Goal: Information Seeking & Learning: Find specific fact

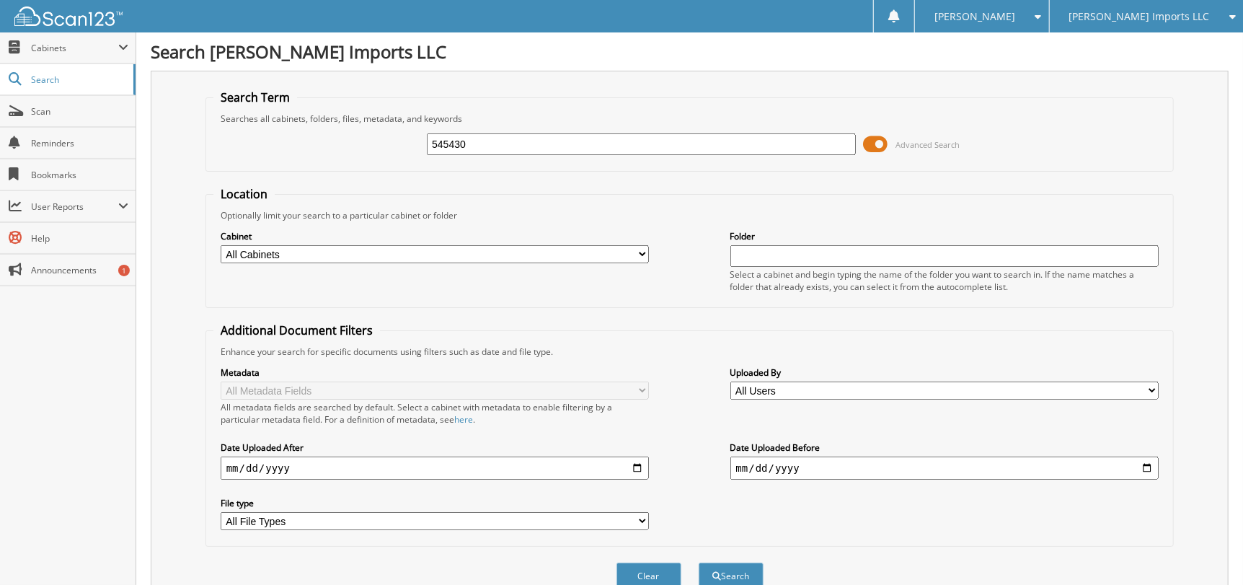
drag, startPoint x: 529, startPoint y: 141, endPoint x: 203, endPoint y: 146, distance: 326.6
click at [203, 146] on div "Search Term Searches all cabinets, folders, files, metadata, and keywords 54543…" at bounding box center [690, 341] width 1078 height 540
type input "K9640A"
click at [698, 562] on button "Search" at bounding box center [730, 575] width 65 height 27
drag, startPoint x: 533, startPoint y: 148, endPoint x: 440, endPoint y: 162, distance: 93.4
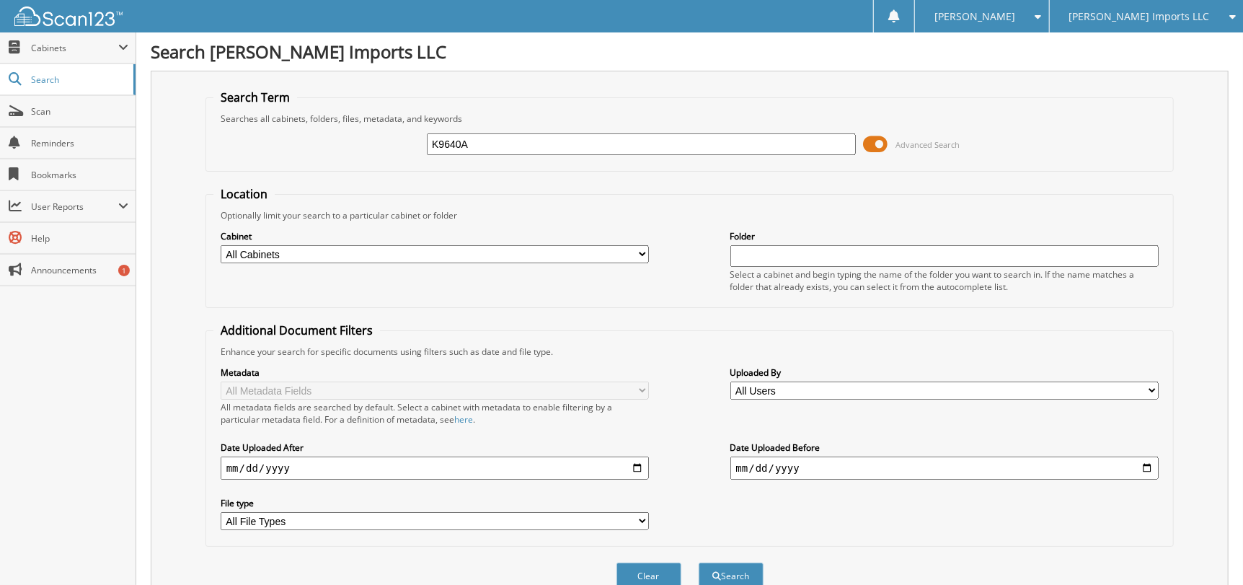
click at [440, 162] on fieldset "Search Term Searches all cabinets, folders, files, metadata, and keywords K9640…" at bounding box center [689, 130] width 969 height 82
type input "K5456A"
click at [698, 562] on button "Search" at bounding box center [730, 575] width 65 height 27
drag, startPoint x: 535, startPoint y: 151, endPoint x: 420, endPoint y: 149, distance: 114.6
click at [420, 149] on div "K5456A Advanced Search" at bounding box center [689, 144] width 953 height 39
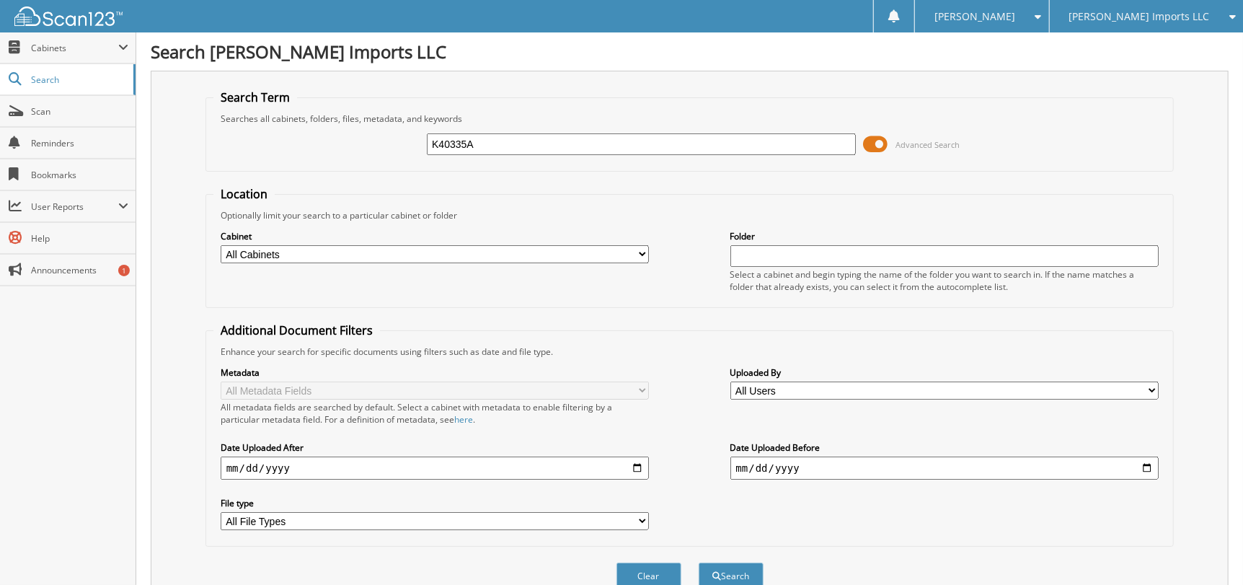
type input "K40335A"
click at [698, 562] on button "Search" at bounding box center [730, 575] width 65 height 27
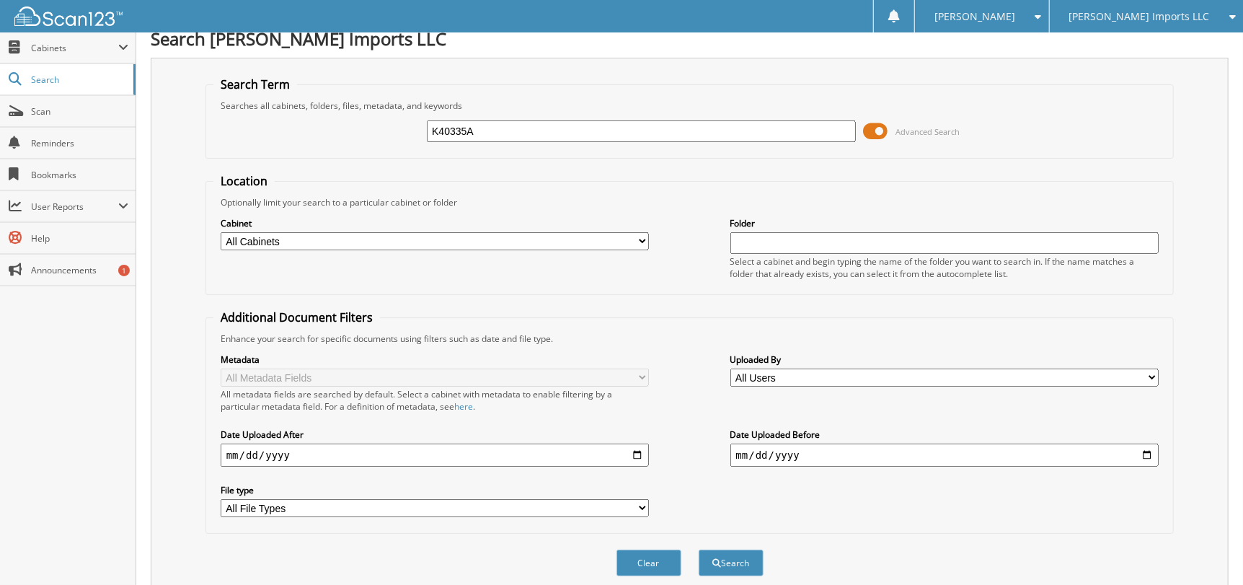
scroll to position [71, 0]
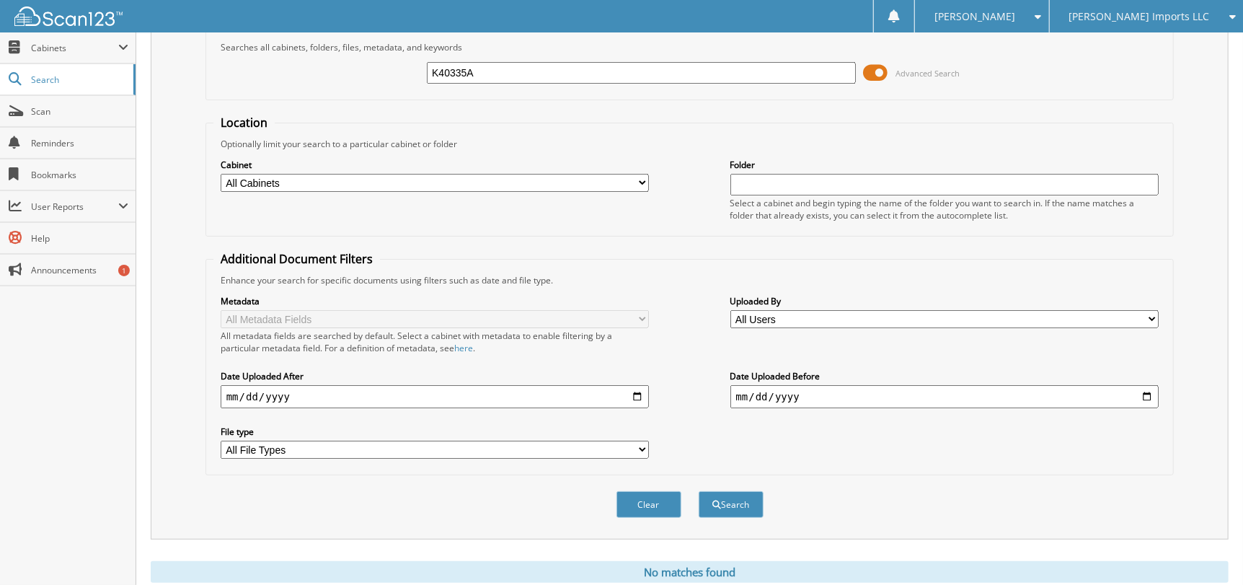
click at [451, 74] on input "K40335A" at bounding box center [641, 73] width 429 height 22
type input "K40035A"
click at [698, 491] on button "Search" at bounding box center [730, 504] width 65 height 27
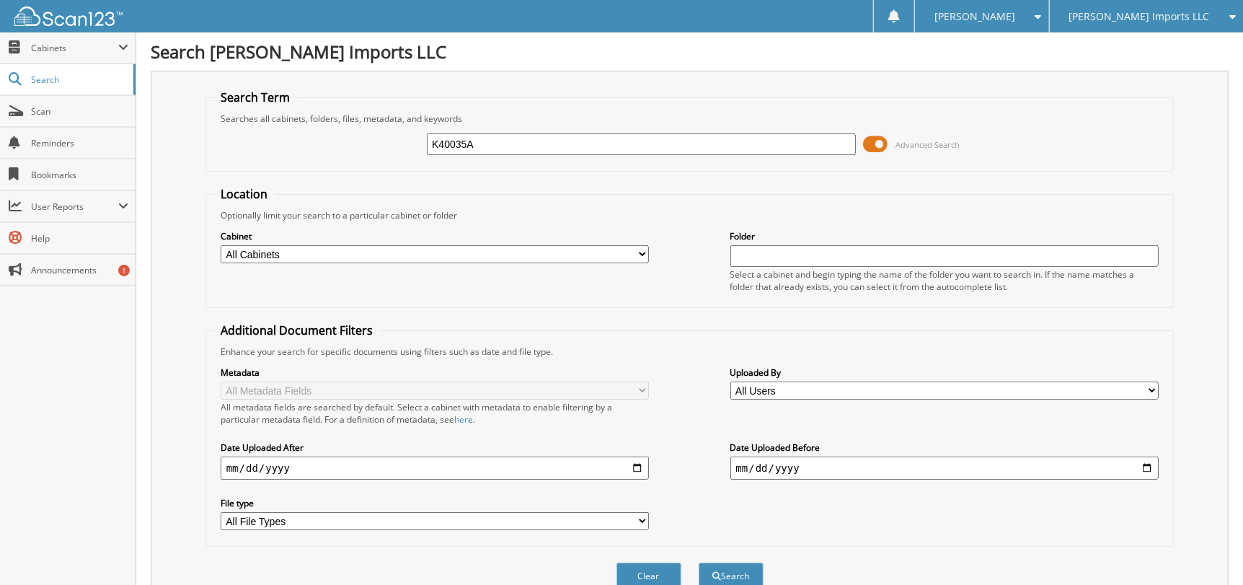
drag, startPoint x: 421, startPoint y: 142, endPoint x: 367, endPoint y: 142, distance: 54.1
click at [367, 142] on div "K40035A Advanced Search" at bounding box center [689, 144] width 953 height 39
type input "K61162A"
click at [698, 562] on button "Search" at bounding box center [730, 575] width 65 height 27
drag, startPoint x: 611, startPoint y: 145, endPoint x: 88, endPoint y: 159, distance: 522.8
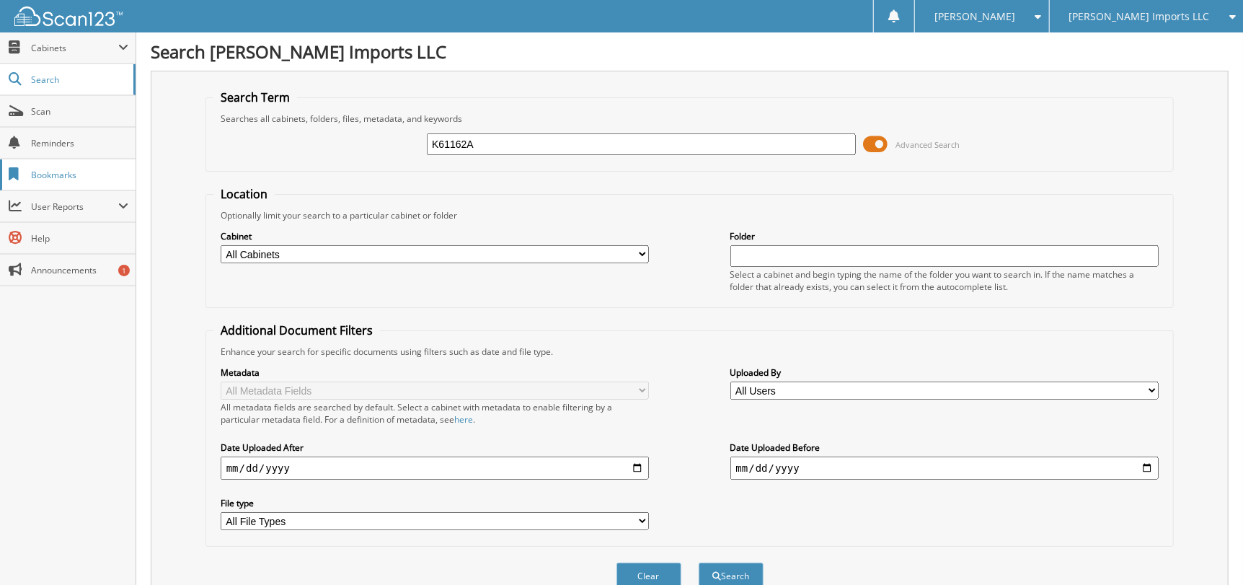
click at [110, 161] on body "Dona M. Settings Logout Pitre Imports LLC Pitre Inc (GMC) Close Cabinets Search…" at bounding box center [621, 442] width 1243 height 885
type input "K89159B"
click at [698, 562] on button "Search" at bounding box center [730, 575] width 65 height 27
drag, startPoint x: 560, startPoint y: 140, endPoint x: 161, endPoint y: 161, distance: 399.2
click at [187, 155] on div "Search Term Searches all cabinets, folders, files, metadata, and keywords K8915…" at bounding box center [690, 341] width 1078 height 540
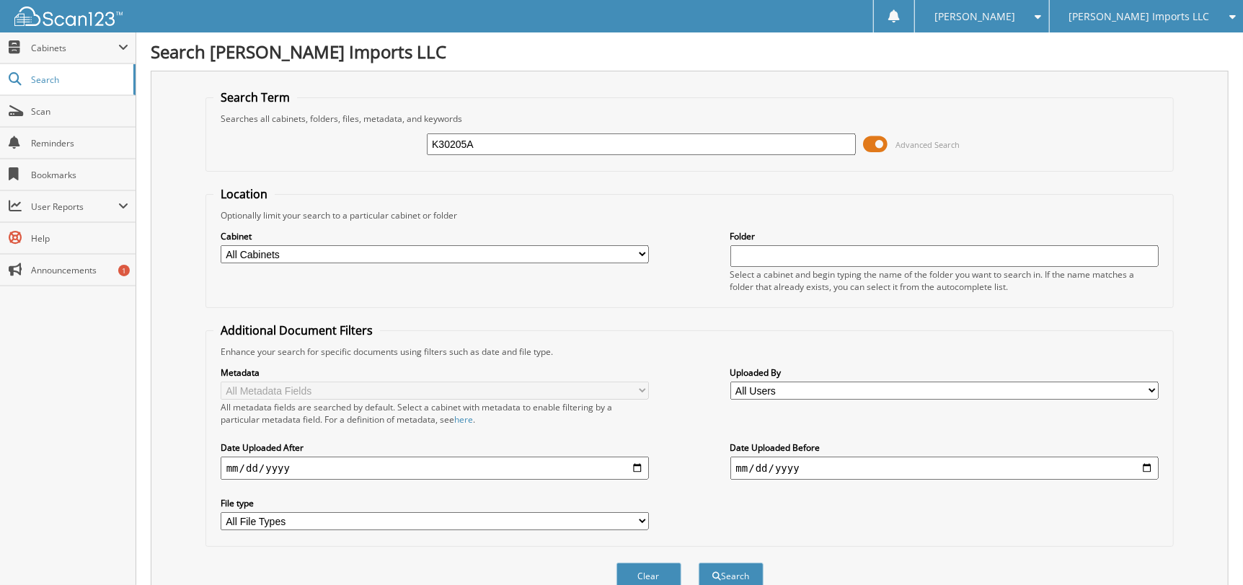
type input "K30205A"
click at [698, 562] on button "Search" at bounding box center [730, 575] width 65 height 27
drag, startPoint x: 531, startPoint y: 147, endPoint x: 311, endPoint y: 158, distance: 220.1
click at [311, 158] on div "K30205A Advanced Search" at bounding box center [689, 144] width 953 height 39
type input "545337"
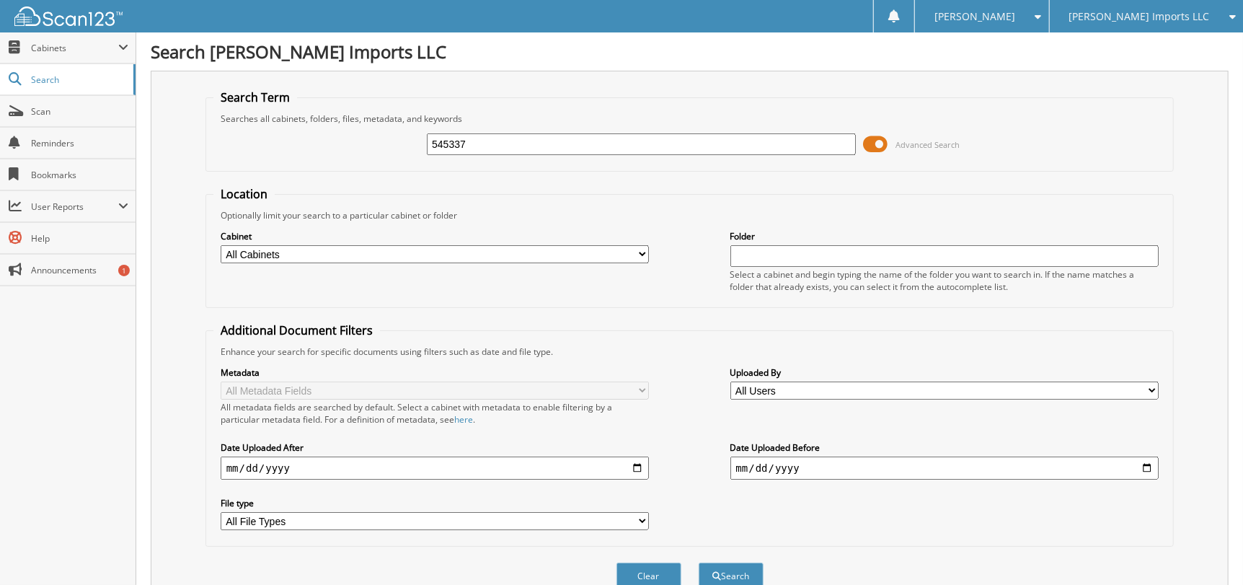
click at [698, 562] on button "Search" at bounding box center [730, 575] width 65 height 27
drag, startPoint x: 483, startPoint y: 137, endPoint x: 404, endPoint y: 152, distance: 80.0
click at [404, 152] on div "545337 Advanced Search" at bounding box center [689, 144] width 953 height 39
type input "K61185"
click at [698, 562] on button "Search" at bounding box center [730, 575] width 65 height 27
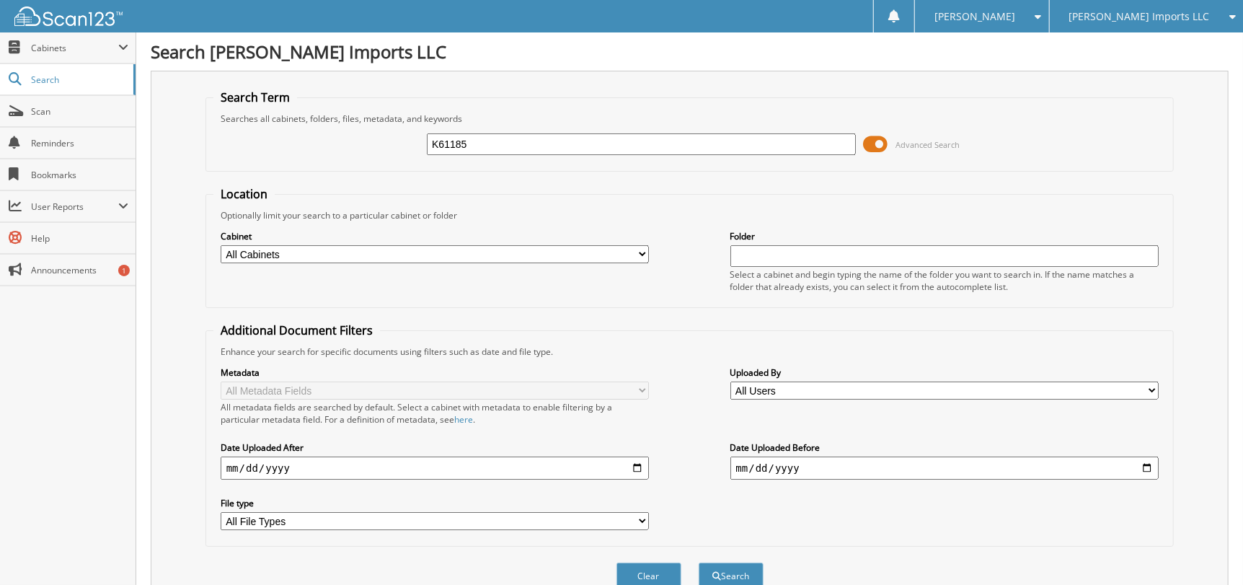
drag, startPoint x: 519, startPoint y: 146, endPoint x: 273, endPoint y: 144, distance: 245.8
click at [273, 144] on div "K61185 Advanced Search" at bounding box center [689, 144] width 953 height 39
type input "507469"
click at [698, 562] on button "Search" at bounding box center [730, 575] width 65 height 27
drag, startPoint x: 484, startPoint y: 141, endPoint x: 188, endPoint y: 159, distance: 296.9
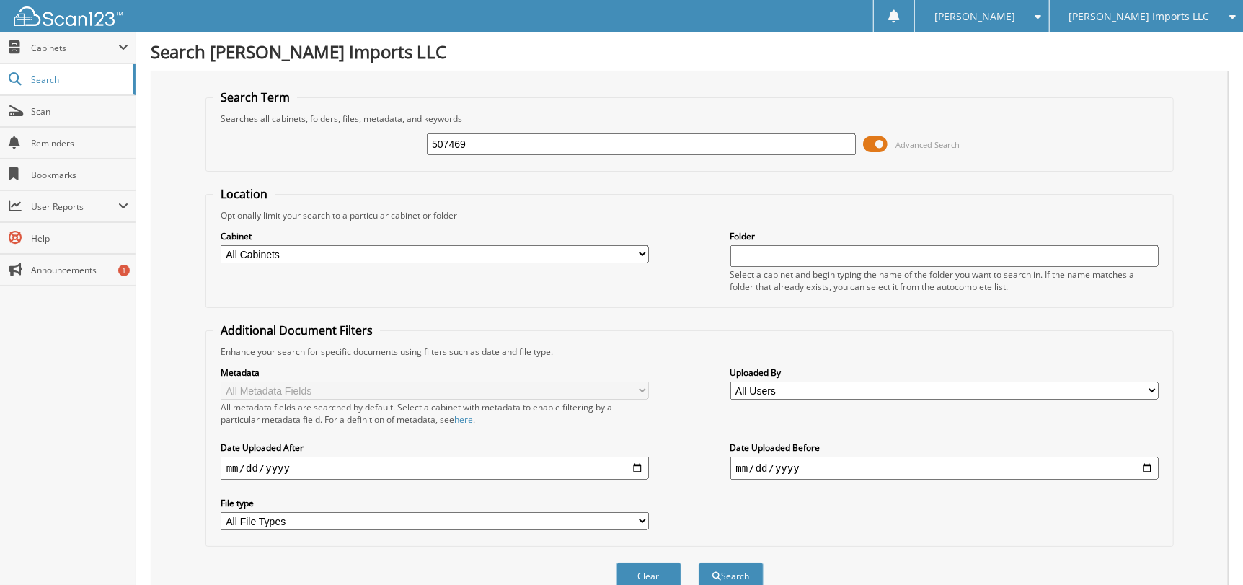
click at [191, 159] on div "Search Term Searches all cabinets, folders, files, metadata, and keywords 50746…" at bounding box center [690, 341] width 1078 height 540
type input "545289"
click at [698, 562] on button "Search" at bounding box center [730, 575] width 65 height 27
drag, startPoint x: 554, startPoint y: 138, endPoint x: 306, endPoint y: 155, distance: 248.5
click at [321, 159] on div "545289 Advanced Search" at bounding box center [689, 144] width 953 height 39
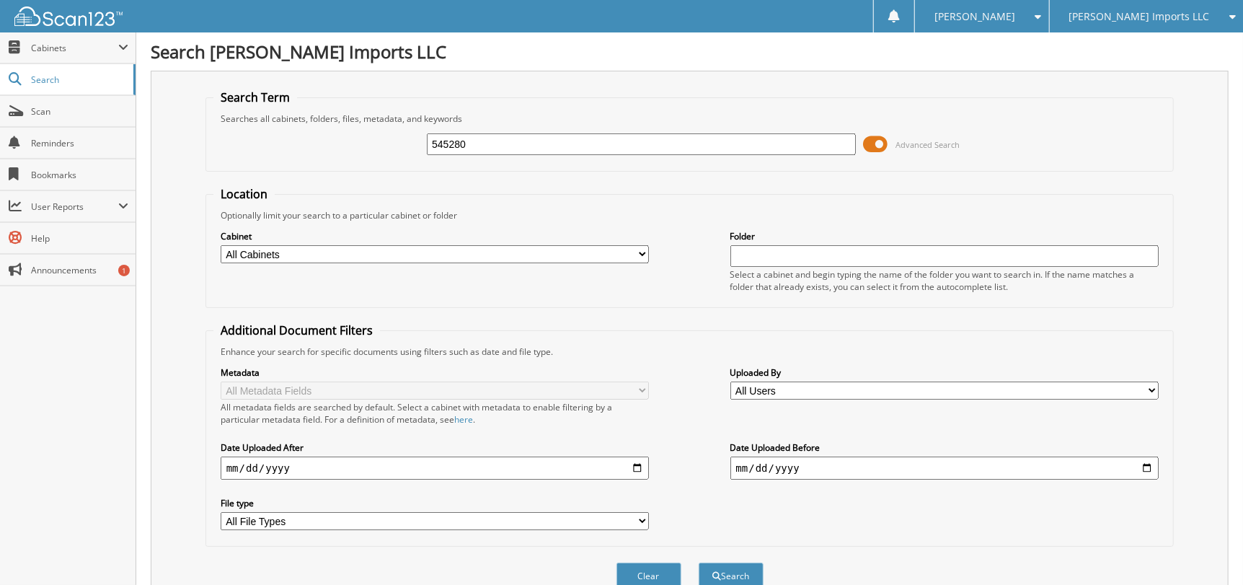
type input "545280"
click at [698, 562] on button "Search" at bounding box center [730, 575] width 65 height 27
drag, startPoint x: 530, startPoint y: 136, endPoint x: 255, endPoint y: 169, distance: 276.5
click at [257, 169] on fieldset "Search Term Searches all cabinets, folders, files, metadata, and keywords 54528…" at bounding box center [689, 130] width 969 height 82
type input "545137"
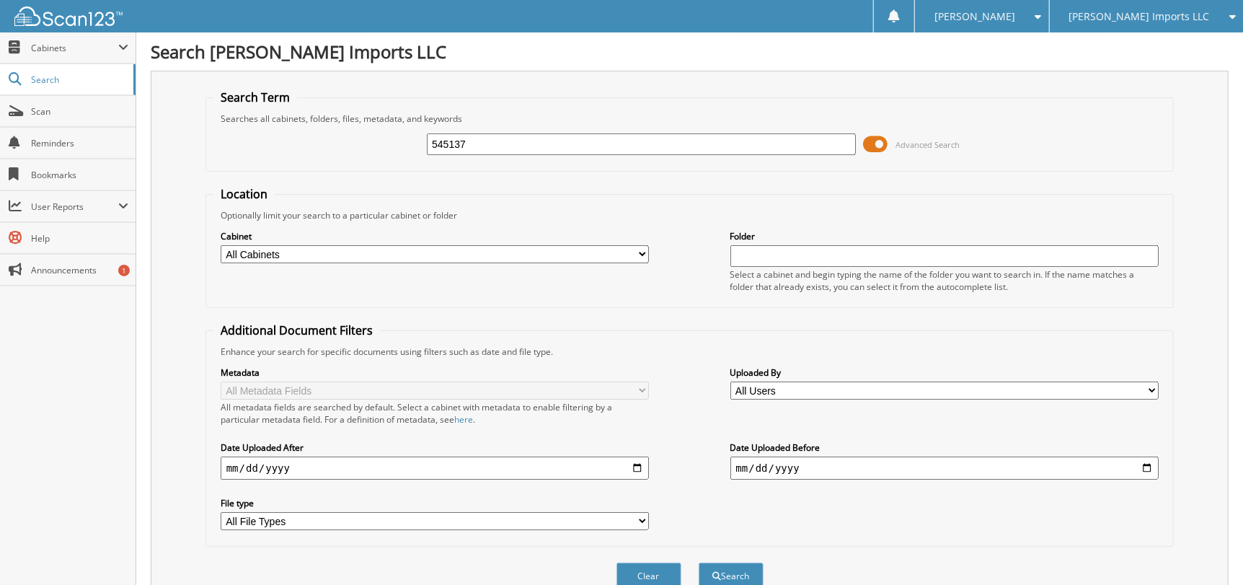
click at [698, 562] on button "Search" at bounding box center [730, 575] width 65 height 27
drag, startPoint x: 500, startPoint y: 155, endPoint x: 358, endPoint y: 138, distance: 143.7
click at [358, 138] on div "545137 Advanced Search" at bounding box center [689, 144] width 953 height 39
drag, startPoint x: 470, startPoint y: 143, endPoint x: 142, endPoint y: 172, distance: 329.2
click at [142, 172] on div "Search [PERSON_NAME] Imports LLC Search Term Searches all cabinets, folders, fi…" at bounding box center [689, 442] width 1106 height 885
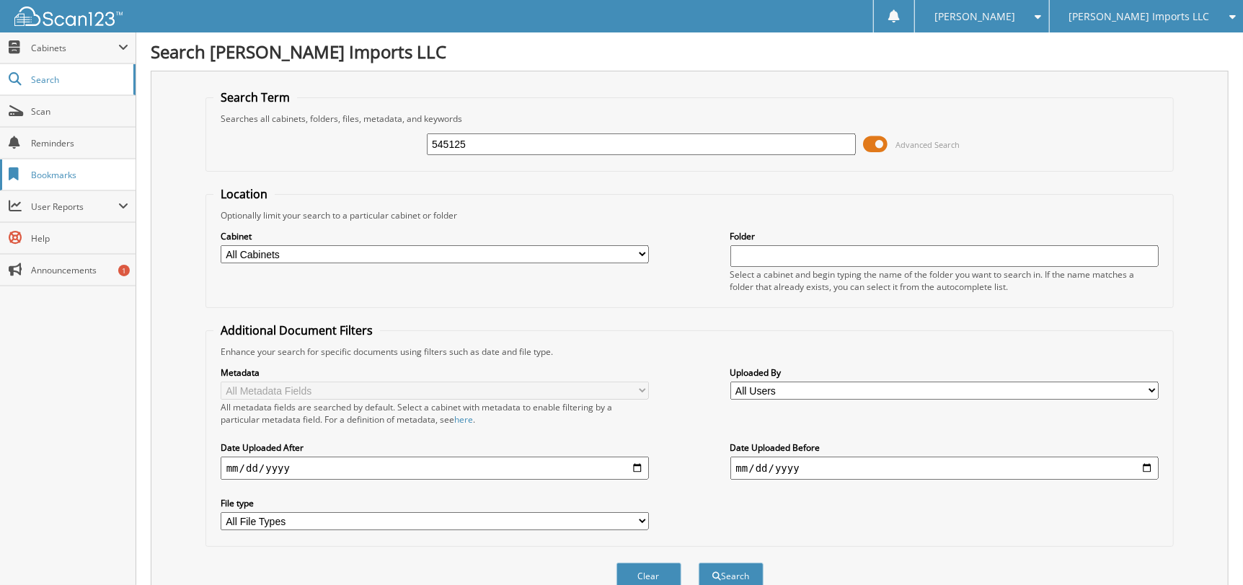
type input "545125"
click at [698, 562] on button "Search" at bounding box center [730, 575] width 65 height 27
drag, startPoint x: 509, startPoint y: 146, endPoint x: 169, endPoint y: 198, distance: 343.5
click at [203, 191] on div "Search Term Searches all cabinets, folders, files, metadata, and keywords 54512…" at bounding box center [690, 341] width 1078 height 540
type input "545430"
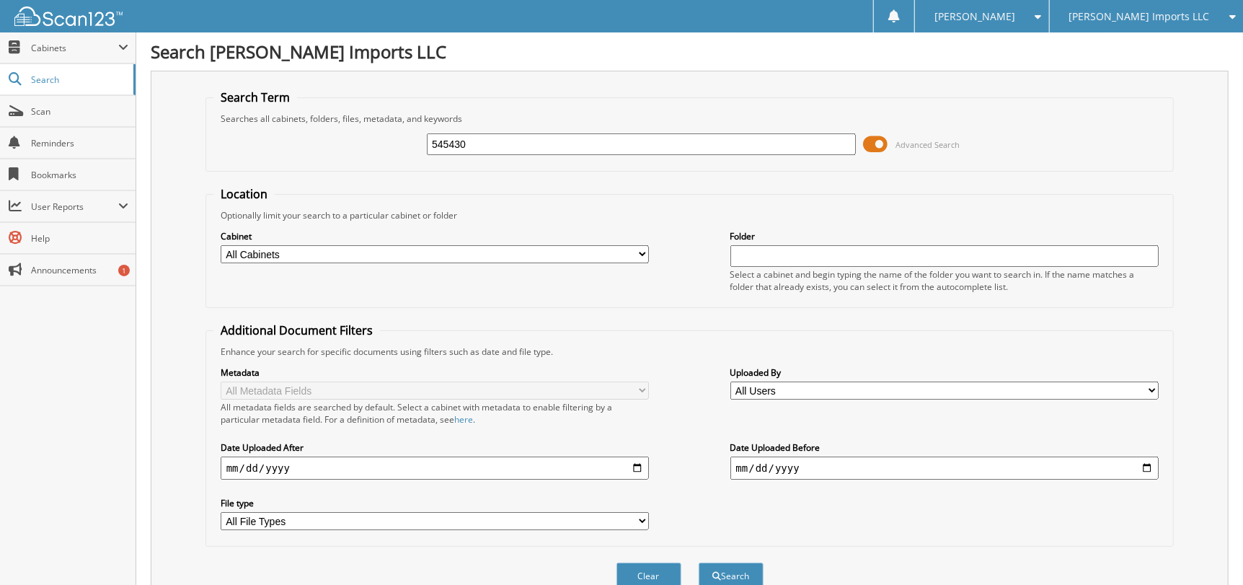
click at [698, 562] on button "Search" at bounding box center [730, 575] width 65 height 27
click at [1224, 24] on div "[PERSON_NAME] Imports LLC" at bounding box center [1146, 16] width 179 height 32
click at [1127, 37] on link "[PERSON_NAME] Inc (GMC)" at bounding box center [1146, 44] width 193 height 25
type input "[PERSON_NAME]"
click at [698, 562] on button "Search" at bounding box center [730, 575] width 65 height 27
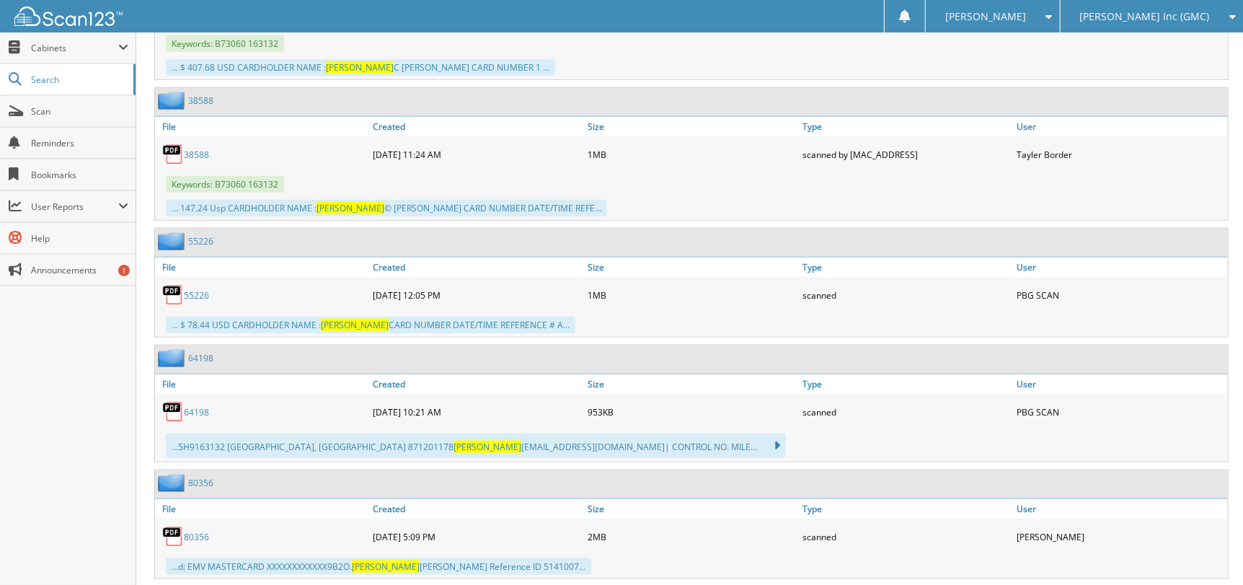
scroll to position [985, 0]
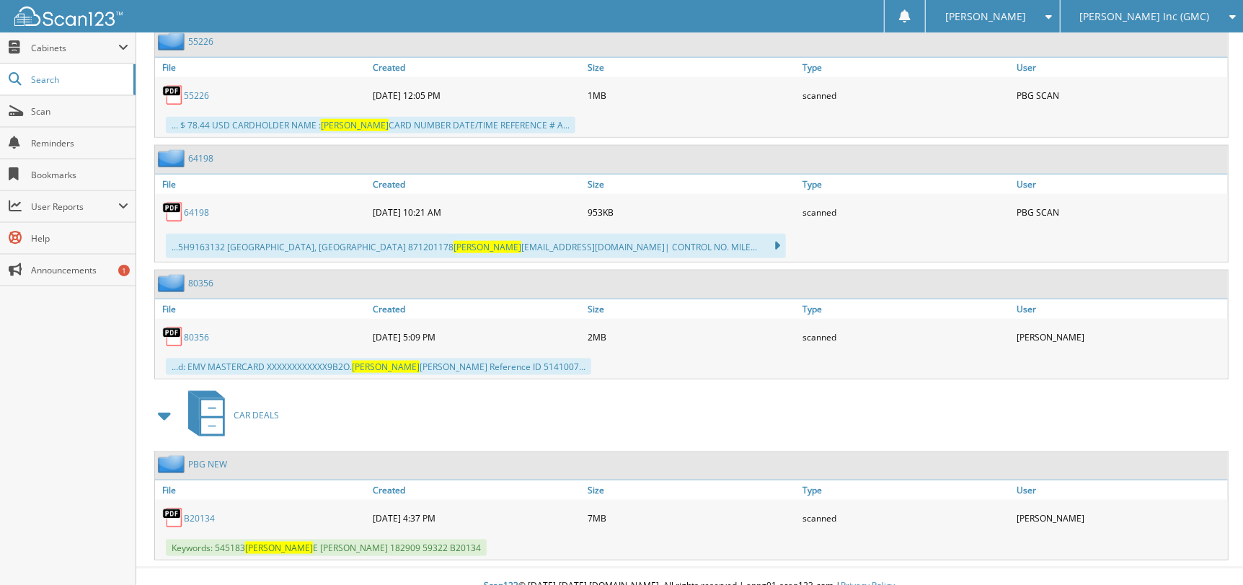
click at [197, 505] on div "B20134" at bounding box center [262, 517] width 215 height 29
click at [198, 512] on link "B20134" at bounding box center [199, 518] width 31 height 12
